Goal: Communication & Community: Share content

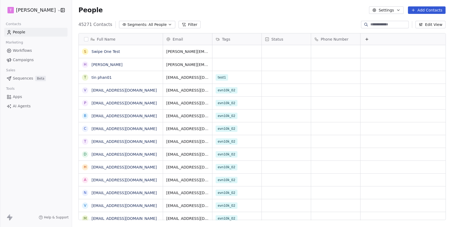
scroll to position [199, 380]
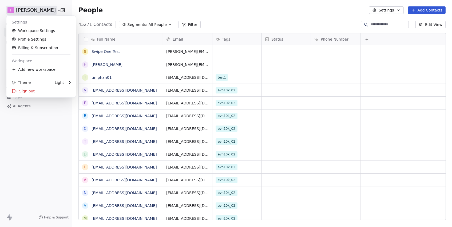
click at [40, 13] on html "[PERSON_NAME] Contacts People Marketing Workflows Campaigns Sales Sequences Bet…" at bounding box center [226, 113] width 452 height 227
click at [38, 29] on link "Workspace Settings" at bounding box center [41, 30] width 65 height 9
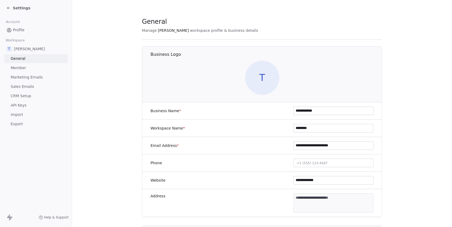
click at [27, 77] on span "Marketing Emails" at bounding box center [27, 77] width 32 height 6
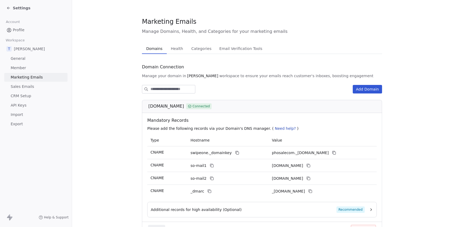
click at [24, 85] on span "Sales Emails" at bounding box center [22, 87] width 23 height 6
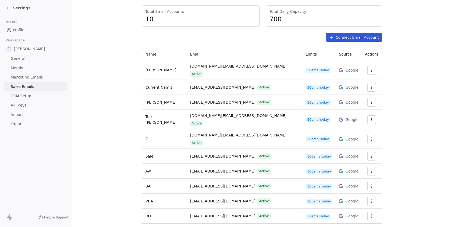
scroll to position [57, 0]
click at [370, 199] on icon "button" at bounding box center [371, 201] width 4 height 4
click at [354, 199] on span "Settings" at bounding box center [361, 199] width 15 height 6
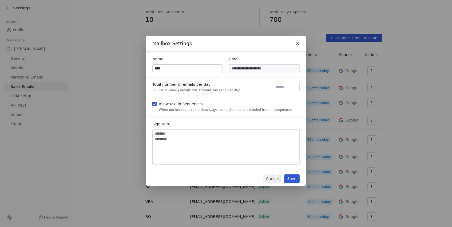
click at [169, 67] on input "****" at bounding box center [188, 69] width 70 height 8
click at [294, 177] on button "Save" at bounding box center [291, 178] width 15 height 9
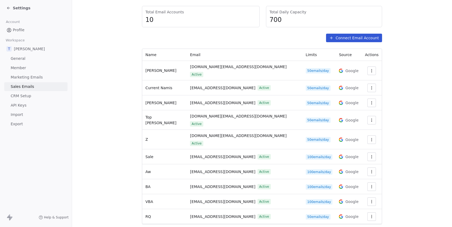
click at [27, 9] on span "Settings" at bounding box center [22, 7] width 18 height 5
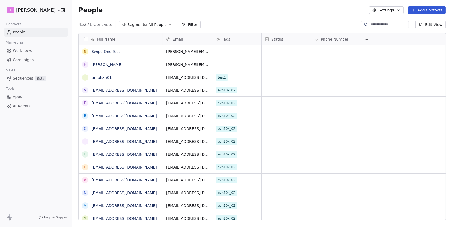
scroll to position [199, 380]
click at [101, 63] on link "[PERSON_NAME]" at bounding box center [106, 64] width 31 height 4
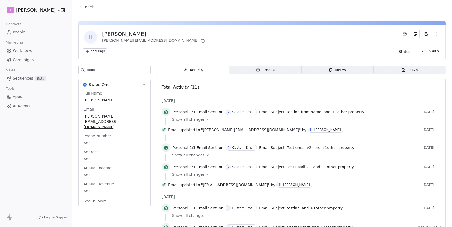
click at [264, 70] on div "Emails" at bounding box center [265, 70] width 19 height 6
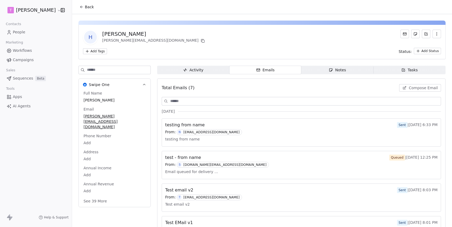
click at [418, 86] on span "Compose Email" at bounding box center [423, 87] width 29 height 5
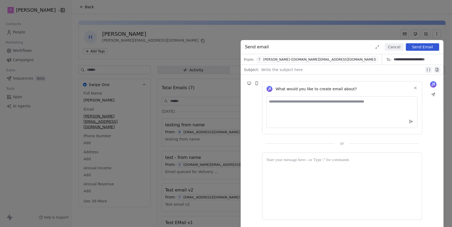
click at [281, 58] on div "[PERSON_NAME]-([DOMAIN_NAME][EMAIL_ADDRESS][DOMAIN_NAME])" at bounding box center [319, 60] width 113 height 4
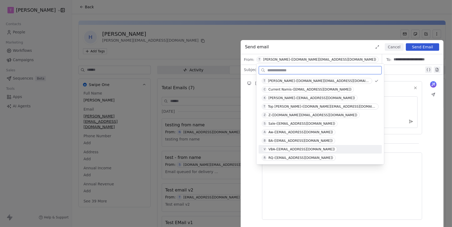
click at [285, 147] on span "V VBA-([EMAIL_ADDRESS][DOMAIN_NAME])" at bounding box center [299, 149] width 75 height 6
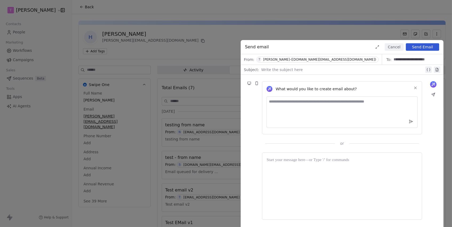
click at [278, 70] on div at bounding box center [342, 69] width 163 height 6
click at [293, 69] on div "**********" at bounding box center [343, 69] width 164 height 6
copy div "**********"
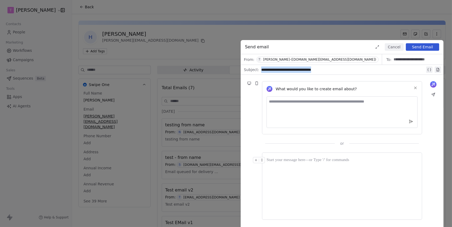
click at [310, 161] on div at bounding box center [341, 160] width 151 height 6
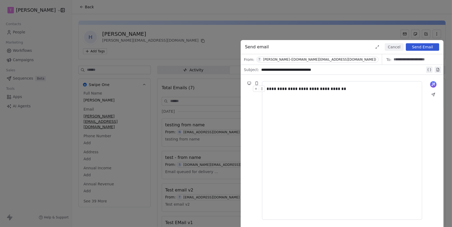
click at [297, 58] on div "[PERSON_NAME]-([DOMAIN_NAME][EMAIL_ADDRESS][DOMAIN_NAME])" at bounding box center [319, 60] width 113 height 4
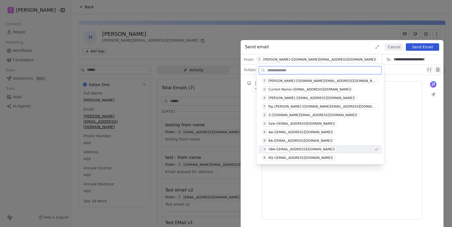
click at [287, 150] on div "VBA-([EMAIL_ADDRESS][DOMAIN_NAME])" at bounding box center [301, 149] width 66 height 4
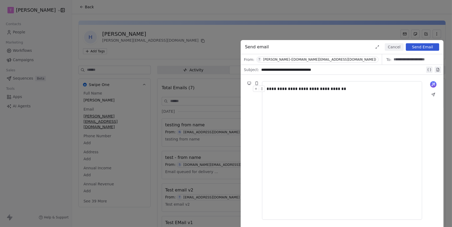
click at [348, 119] on div "**********" at bounding box center [341, 150] width 151 height 129
click at [293, 59] on div "[PERSON_NAME]-([DOMAIN_NAME][EMAIL_ADDRESS][DOMAIN_NAME])" at bounding box center [319, 60] width 113 height 4
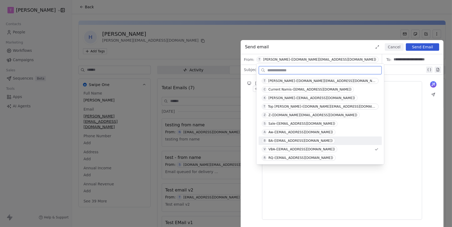
click at [282, 141] on div "BA-([EMAIL_ADDRESS][DOMAIN_NAME])" at bounding box center [300, 141] width 64 height 4
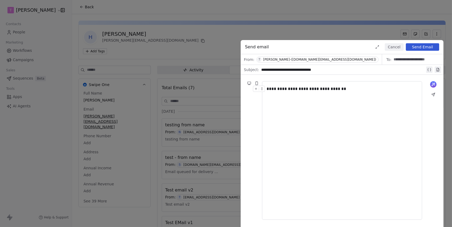
click at [308, 117] on div "**********" at bounding box center [341, 150] width 151 height 129
click at [309, 58] on div "[PERSON_NAME]-([DOMAIN_NAME][EMAIL_ADDRESS][DOMAIN_NAME])" at bounding box center [319, 60] width 113 height 4
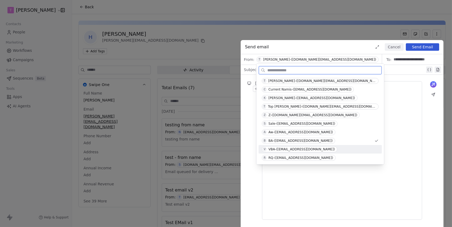
click at [280, 149] on div "VBA-([EMAIL_ADDRESS][DOMAIN_NAME])" at bounding box center [301, 149] width 66 height 4
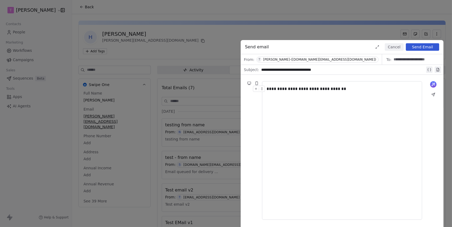
click at [292, 56] on div "From: [PERSON_NAME]-([DOMAIN_NAME][EMAIL_ADDRESS][DOMAIN_NAME])" at bounding box center [311, 59] width 141 height 10
click at [292, 61] on div "[PERSON_NAME]-([DOMAIN_NAME][EMAIL_ADDRESS][DOMAIN_NAME])" at bounding box center [319, 60] width 113 height 4
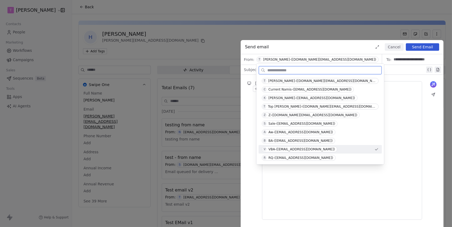
click at [282, 147] on div "VBA-([EMAIL_ADDRESS][DOMAIN_NAME])" at bounding box center [301, 149] width 66 height 4
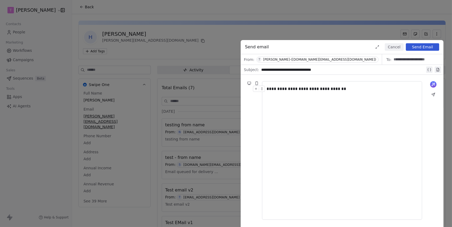
click at [282, 147] on div "**********" at bounding box center [341, 150] width 151 height 129
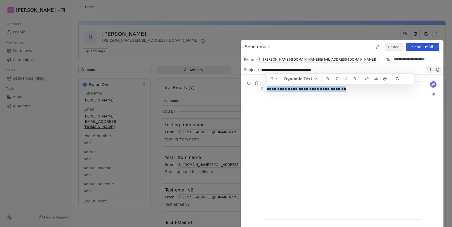
click at [294, 58] on div "[PERSON_NAME]-([DOMAIN_NAME][EMAIL_ADDRESS][DOMAIN_NAME])" at bounding box center [319, 60] width 113 height 4
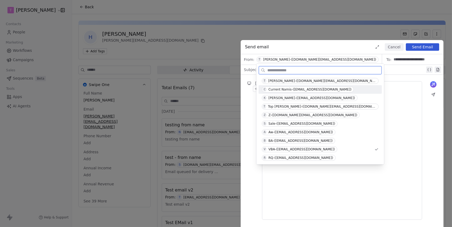
click at [285, 90] on div "Current Namis-([EMAIL_ADDRESS][DOMAIN_NAME])" at bounding box center [309, 89] width 83 height 4
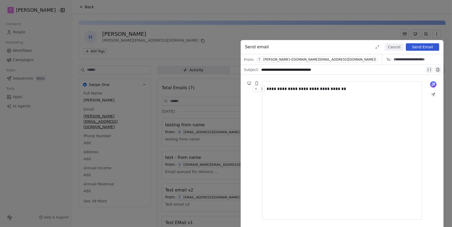
click at [281, 61] on div "[PERSON_NAME]-([DOMAIN_NAME][EMAIL_ADDRESS][DOMAIN_NAME])" at bounding box center [319, 60] width 113 height 4
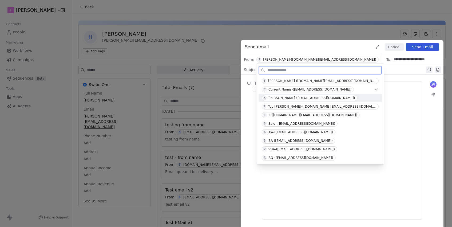
click at [287, 99] on div "[PERSON_NAME]-([EMAIL_ADDRESS][DOMAIN_NAME])" at bounding box center [311, 98] width 87 height 4
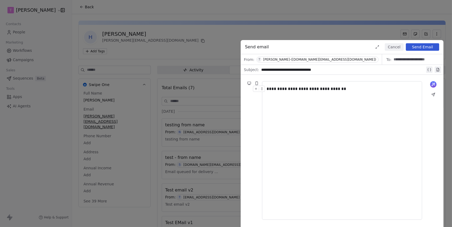
click at [285, 61] on span "T [PERSON_NAME]-([DOMAIN_NAME][EMAIL_ADDRESS][DOMAIN_NAME])" at bounding box center [317, 60] width 122 height 6
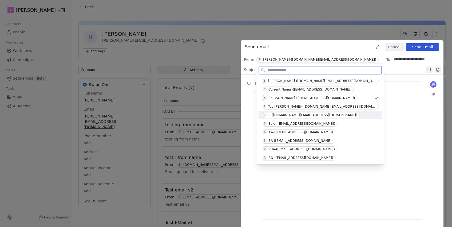
click at [292, 118] on div "Z Z-([DOMAIN_NAME][EMAIL_ADDRESS][DOMAIN_NAME])" at bounding box center [319, 115] width 123 height 9
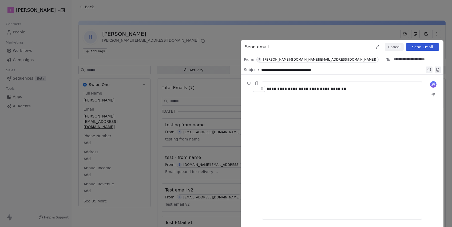
click at [330, 31] on div "**********" at bounding box center [226, 113] width 452 height 227
click at [215, 25] on div "**********" at bounding box center [226, 113] width 452 height 227
